Goal: Communication & Community: Answer question/provide support

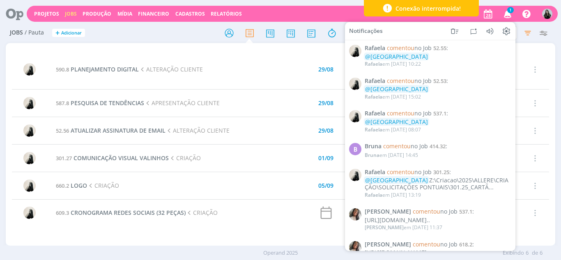
click at [507, 16] on icon "button" at bounding box center [508, 14] width 14 height 14
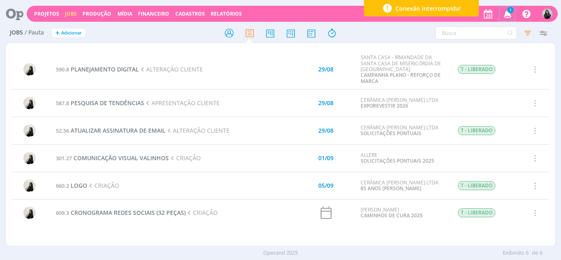
click at [507, 16] on icon "button" at bounding box center [508, 14] width 14 height 14
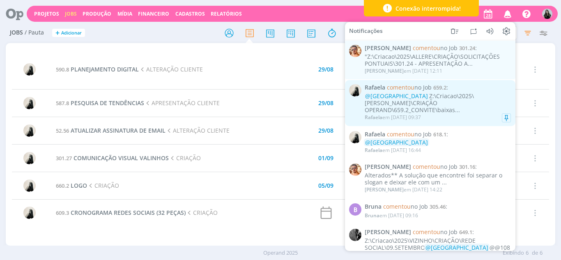
click at [419, 115] on div "[PERSON_NAME] em [DATE] 09:37" at bounding box center [393, 118] width 56 height 6
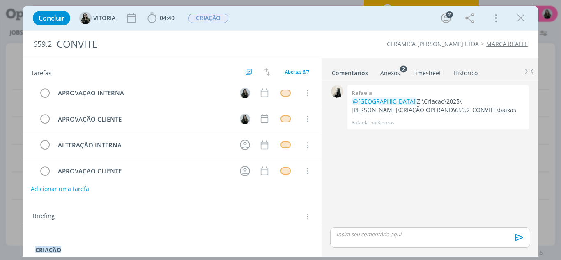
click at [373, 242] on div "dialog" at bounding box center [430, 237] width 200 height 21
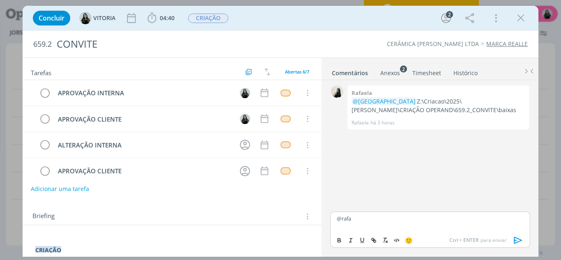
click at [373, 242] on body "Projetos Jobs Produção [GEOGRAPHIC_DATA] Financeiro Cadastros Relatórios Notifi…" at bounding box center [280, 130] width 561 height 260
click at [368, 217] on p "@rafa" at bounding box center [430, 218] width 186 height 7
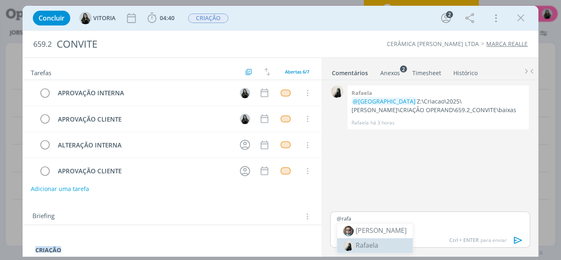
click at [365, 242] on span "Rafaela" at bounding box center [367, 245] width 23 height 9
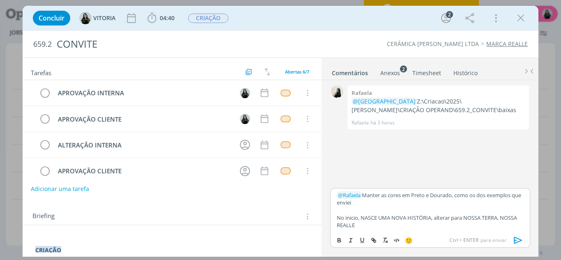
click at [398, 206] on p "dialog" at bounding box center [430, 209] width 186 height 7
click at [388, 205] on p "﻿ @ Rafaela ﻿ Manter as cores em Preto e Dourado, como os dos exemplos que envi…" at bounding box center [430, 198] width 186 height 15
click at [465, 218] on p "No inicio, NASCE UMA NOVA HISTÓRIA, alterar para NOSSA TERRA, NOSSA REALLE" at bounding box center [430, 221] width 186 height 15
click at [413, 226] on p "No inicio, NASCE UMA NOVA HISTÓRIA, alterar para "NOSSA TERRA, NOSSA REALLE" at bounding box center [430, 221] width 186 height 15
click at [518, 242] on icon "dialog" at bounding box center [518, 240] width 8 height 7
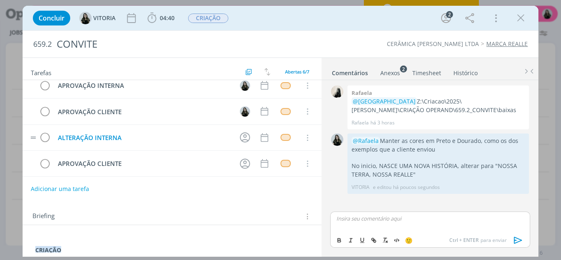
scroll to position [5, 0]
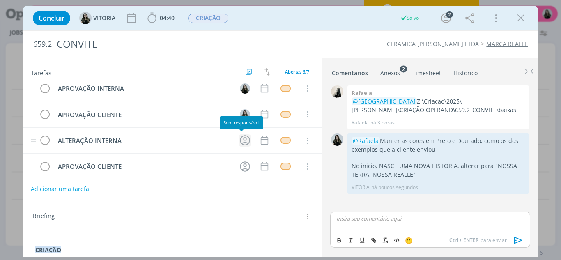
click at [242, 142] on icon "dialog" at bounding box center [245, 140] width 13 height 13
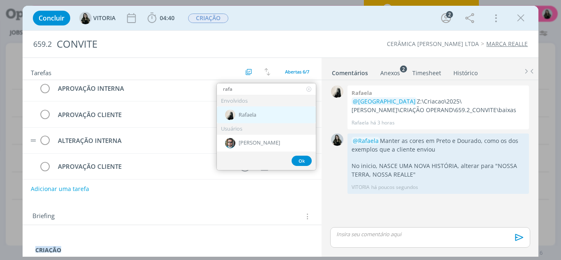
type input "rafa"
click at [246, 119] on div "Rafaela" at bounding box center [266, 114] width 99 height 17
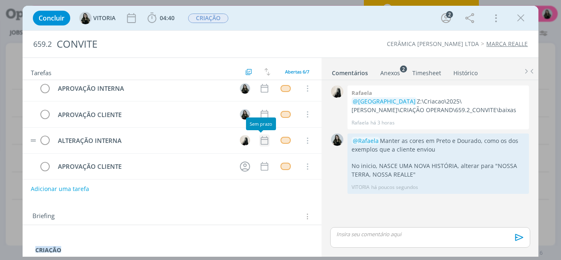
click at [261, 142] on icon "dialog" at bounding box center [264, 140] width 7 height 9
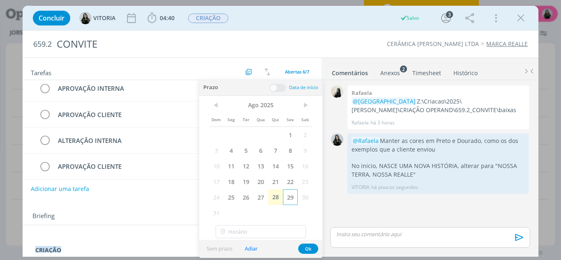
click at [287, 202] on span "29" at bounding box center [290, 197] width 15 height 16
click at [288, 197] on span "29" at bounding box center [290, 197] width 15 height 16
click at [294, 199] on span "29" at bounding box center [290, 197] width 15 height 16
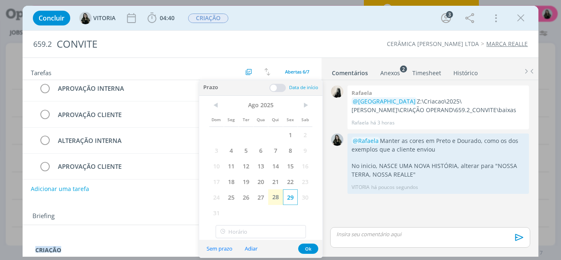
click at [293, 199] on span "29" at bounding box center [290, 197] width 15 height 16
click at [290, 198] on span "29" at bounding box center [290, 197] width 15 height 16
click at [306, 247] on button "Ok" at bounding box center [308, 249] width 20 height 10
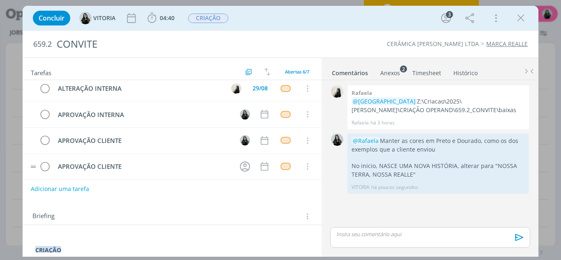
scroll to position [61, 0]
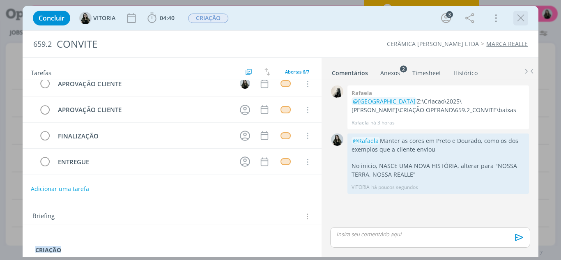
click at [519, 24] on icon "dialog" at bounding box center [521, 18] width 12 height 12
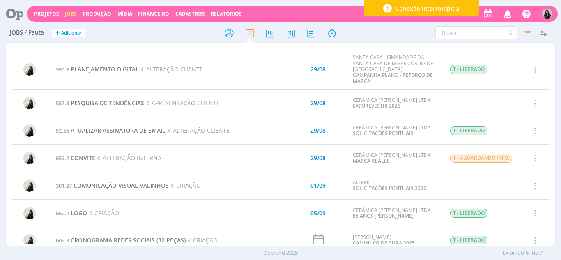
click at [505, 17] on icon "button" at bounding box center [508, 14] width 14 height 14
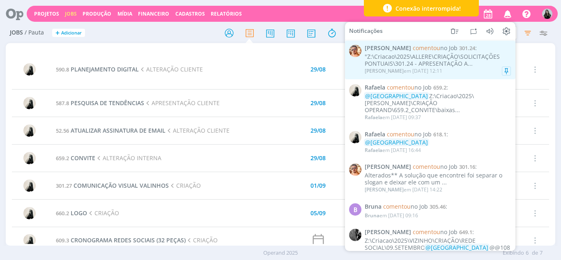
click at [440, 58] on div ""Z:\Criacao\2025\ALLERE\CRIAÇÃO\SOLICITAÇÕES PONTUAIS\301.24 - APRESENTAÇÃO A..." at bounding box center [438, 60] width 146 height 14
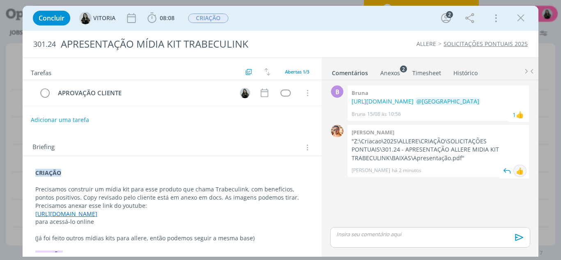
click at [521, 176] on div "👍" at bounding box center [520, 171] width 8 height 10
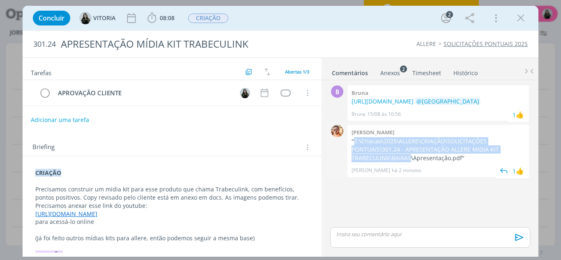
drag, startPoint x: 354, startPoint y: 149, endPoint x: 411, endPoint y: 166, distance: 59.8
click at [411, 162] on p ""Z:\Criacao\2025\ALLERE\CRIAÇÃO\SOLICITAÇÕES PONTUAIS\301.24 - APRESENTAÇÃO ALL…" at bounding box center [438, 149] width 173 height 25
copy p "Z:\Criacao\2025\ALLERE\CRIAÇÃO\SOLICITAÇÕES PONTUAIS\301.24 - APRESENTAÇÃO ALLE…"
click at [524, 21] on icon "dialog" at bounding box center [521, 18] width 12 height 12
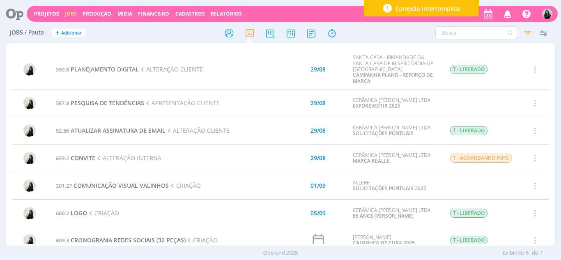
click at [504, 16] on icon "button" at bounding box center [508, 14] width 14 height 14
